Goal: Task Accomplishment & Management: Manage account settings

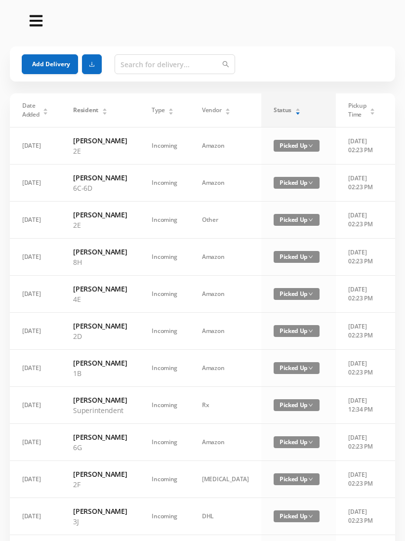
click at [276, 106] on div "Status" at bounding box center [287, 110] width 27 height 9
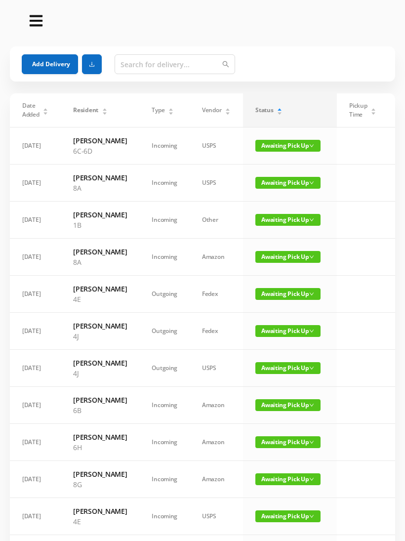
click at [267, 300] on span "Awaiting Pick Up" at bounding box center [287, 294] width 65 height 12
click at [256, 300] on span "Awaiting Pick Up" at bounding box center [287, 294] width 65 height 12
click at [261, 356] on link "Picked Up" at bounding box center [282, 355] width 64 height 16
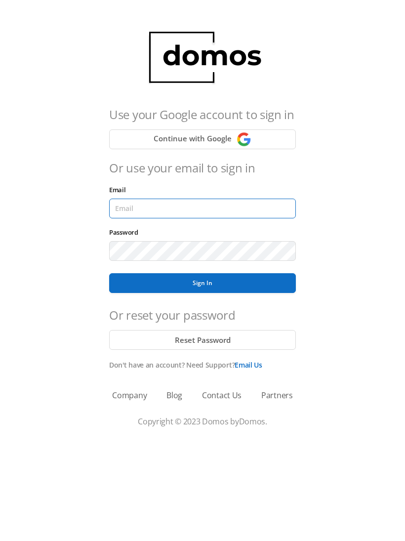
type input "[EMAIL_ADDRESS][DOMAIN_NAME]"
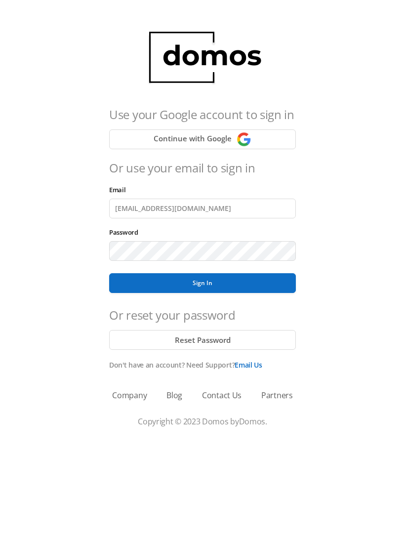
click at [203, 283] on button "Sign In" at bounding box center [202, 283] width 187 height 20
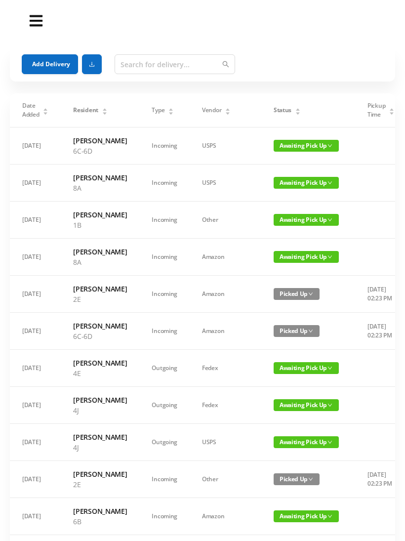
click at [50, 68] on button "Add Delivery" at bounding box center [50, 64] width 56 height 20
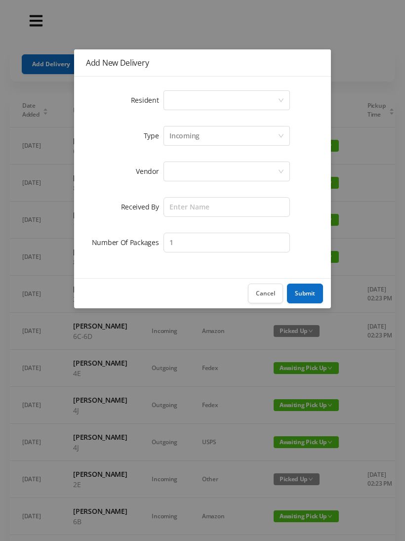
click at [94, 187] on form "Resident Select a person Type Incoming Vendor Received By Number Of Packages 1" at bounding box center [202, 171] width 233 height 166
click at [252, 299] on button "Cancel" at bounding box center [265, 294] width 35 height 20
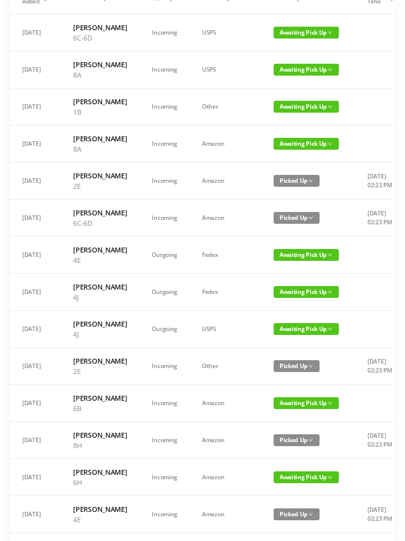
scroll to position [112, 0]
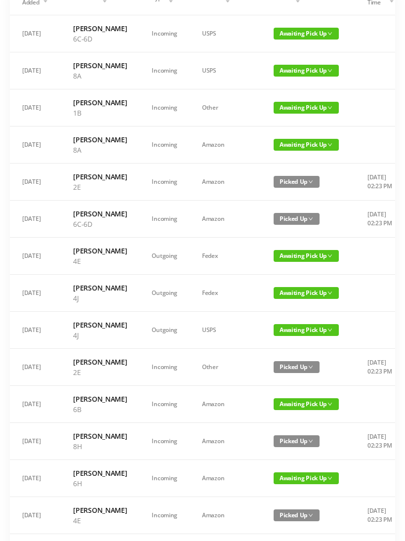
click at [274, 262] on span "Awaiting Pick Up" at bounding box center [306, 256] width 65 height 12
click at [265, 326] on link "Picked Up" at bounding box center [287, 322] width 64 height 16
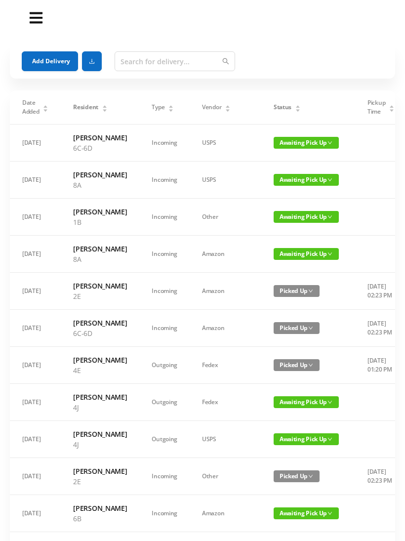
scroll to position [0, 0]
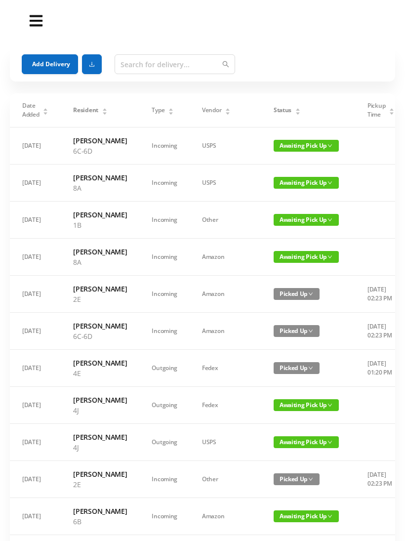
click at [280, 106] on div "Status" at bounding box center [287, 110] width 27 height 9
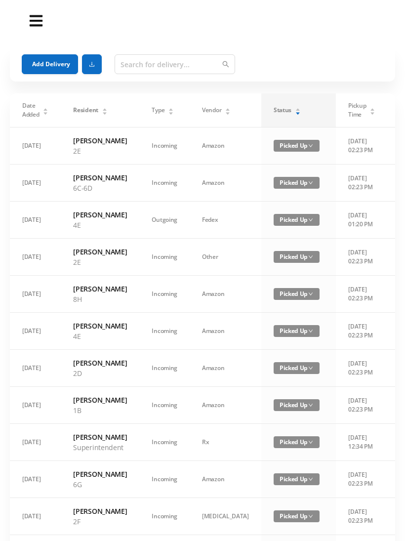
click at [295, 108] on icon "icon: caret-up" at bounding box center [297, 109] width 5 height 5
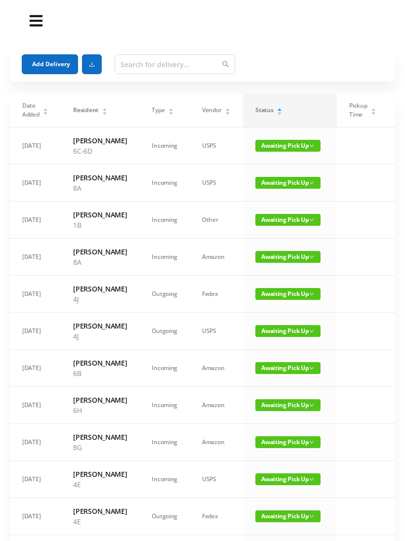
click at [34, 65] on button "Add Delivery" at bounding box center [50, 64] width 56 height 20
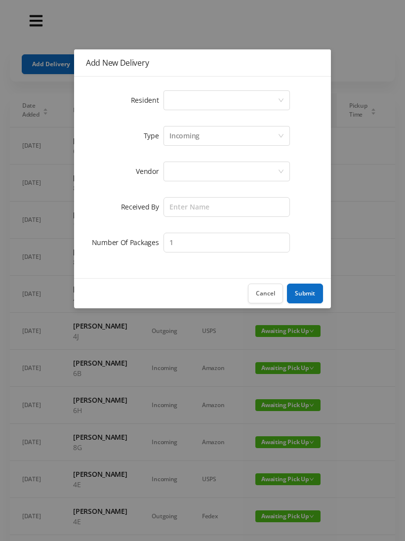
click at [166, 91] on div "Select a person" at bounding box center [227, 100] width 126 height 20
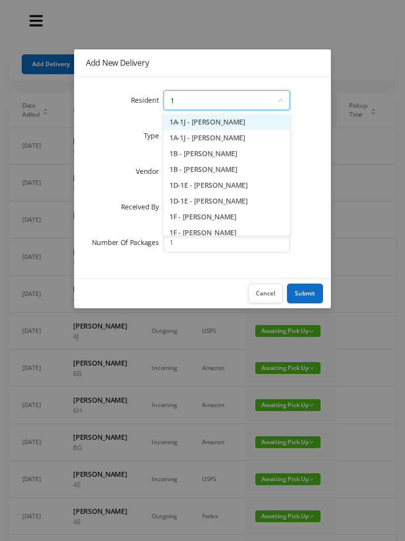
type input "1a"
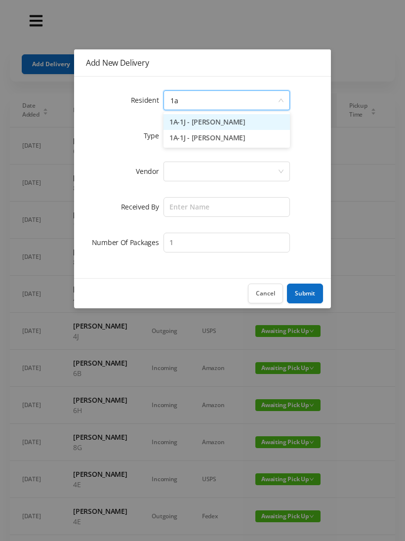
click at [188, 116] on li "1A-1J - [PERSON_NAME]" at bounding box center [227, 122] width 126 height 16
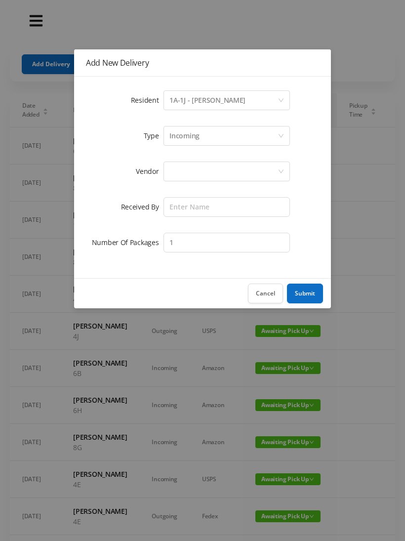
click at [164, 175] on div at bounding box center [227, 172] width 126 height 20
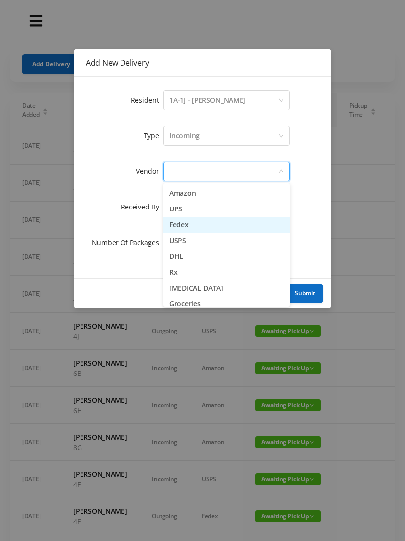
click at [170, 227] on li "Fedex" at bounding box center [227, 225] width 126 height 16
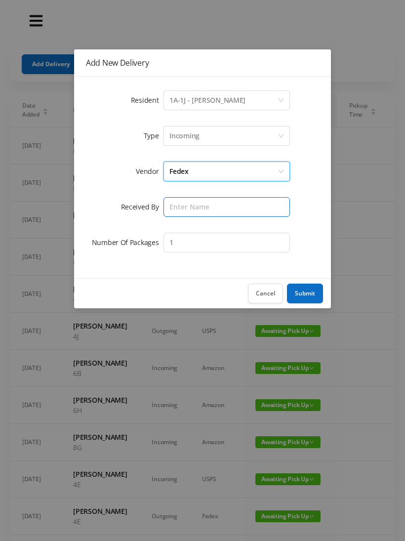
click at [164, 207] on input "text" at bounding box center [227, 207] width 126 height 20
type input "[PERSON_NAME]"
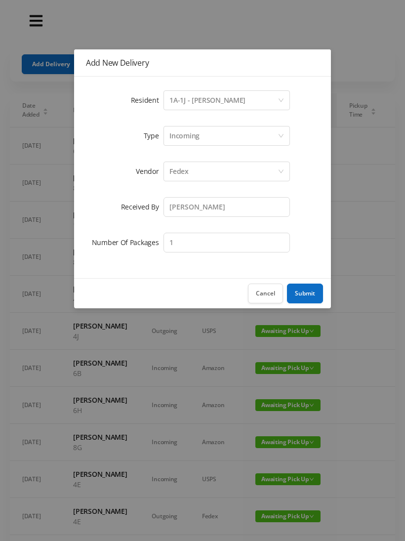
click at [298, 296] on button "Submit" at bounding box center [305, 294] width 36 height 20
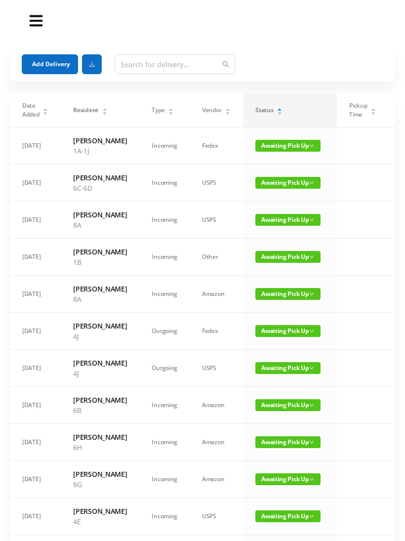
click at [269, 140] on span "Awaiting Pick Up" at bounding box center [287, 146] width 65 height 12
click at [258, 181] on link "Picked Up" at bounding box center [282, 181] width 64 height 16
